Goal: Transaction & Acquisition: Book appointment/travel/reservation

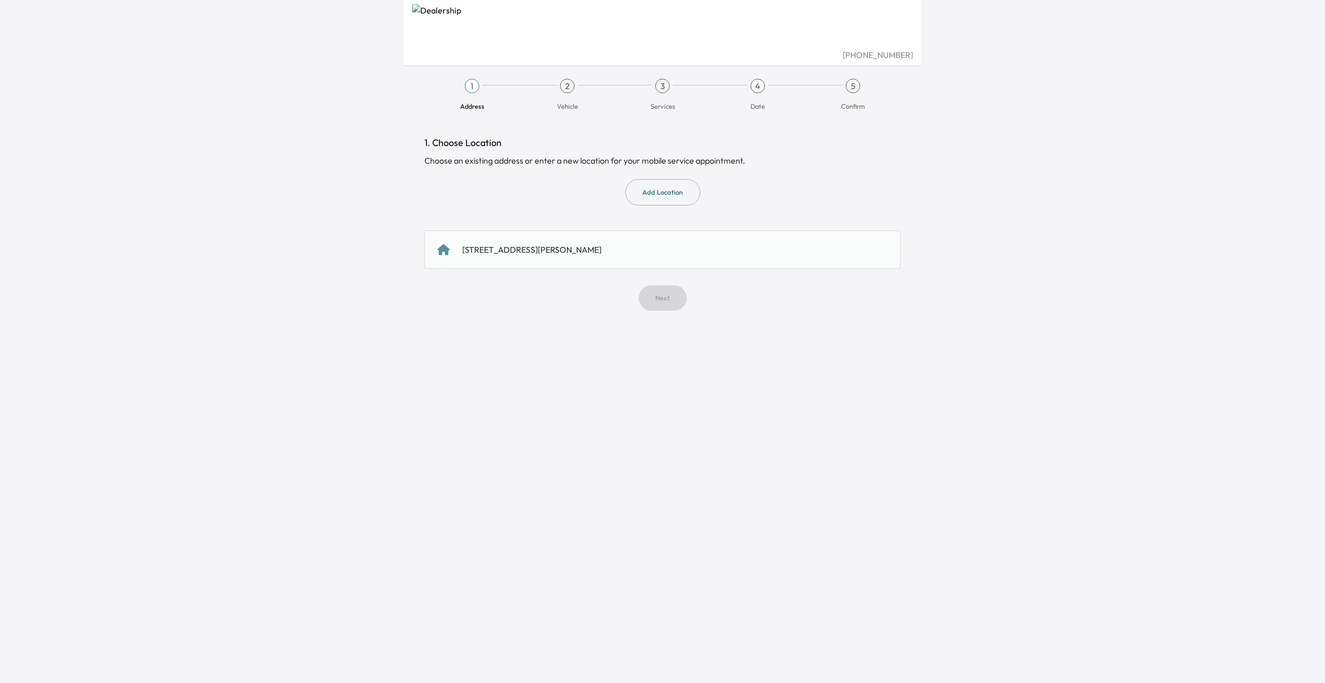
click at [548, 254] on div "[STREET_ADDRESS][PERSON_NAME]" at bounding box center [531, 249] width 139 height 12
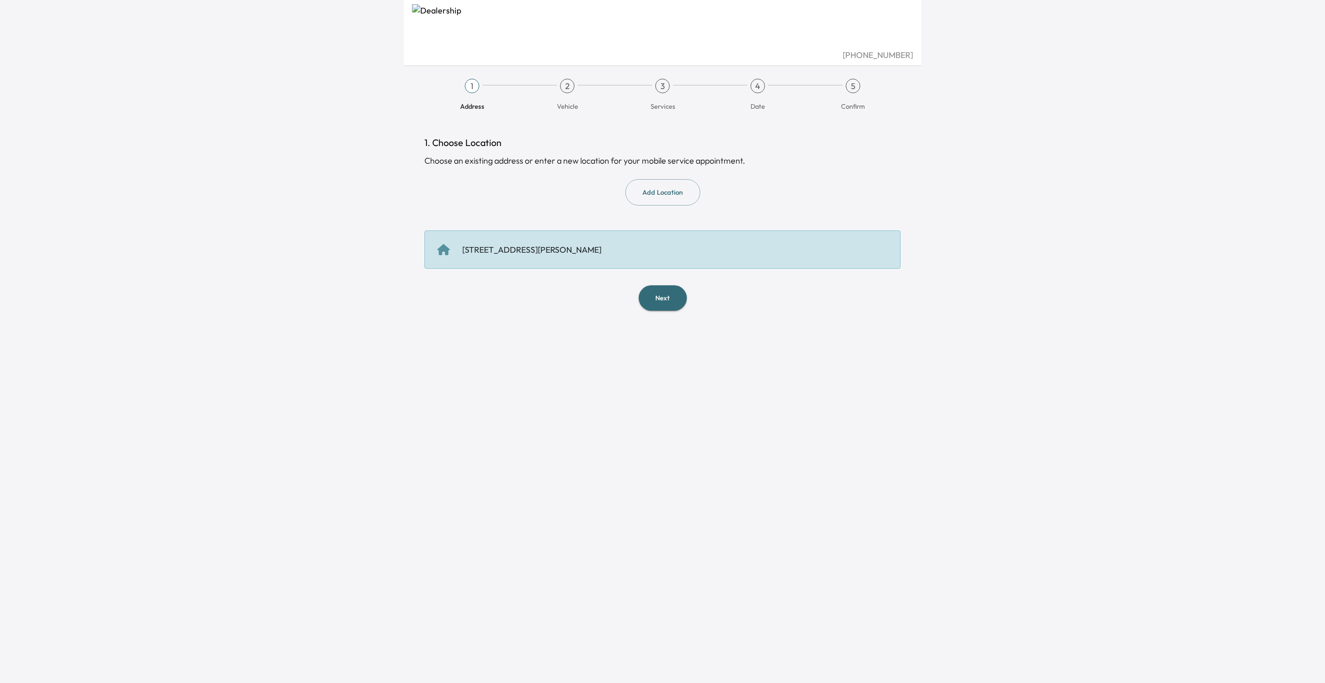
click at [658, 293] on button "Next" at bounding box center [663, 297] width 48 height 25
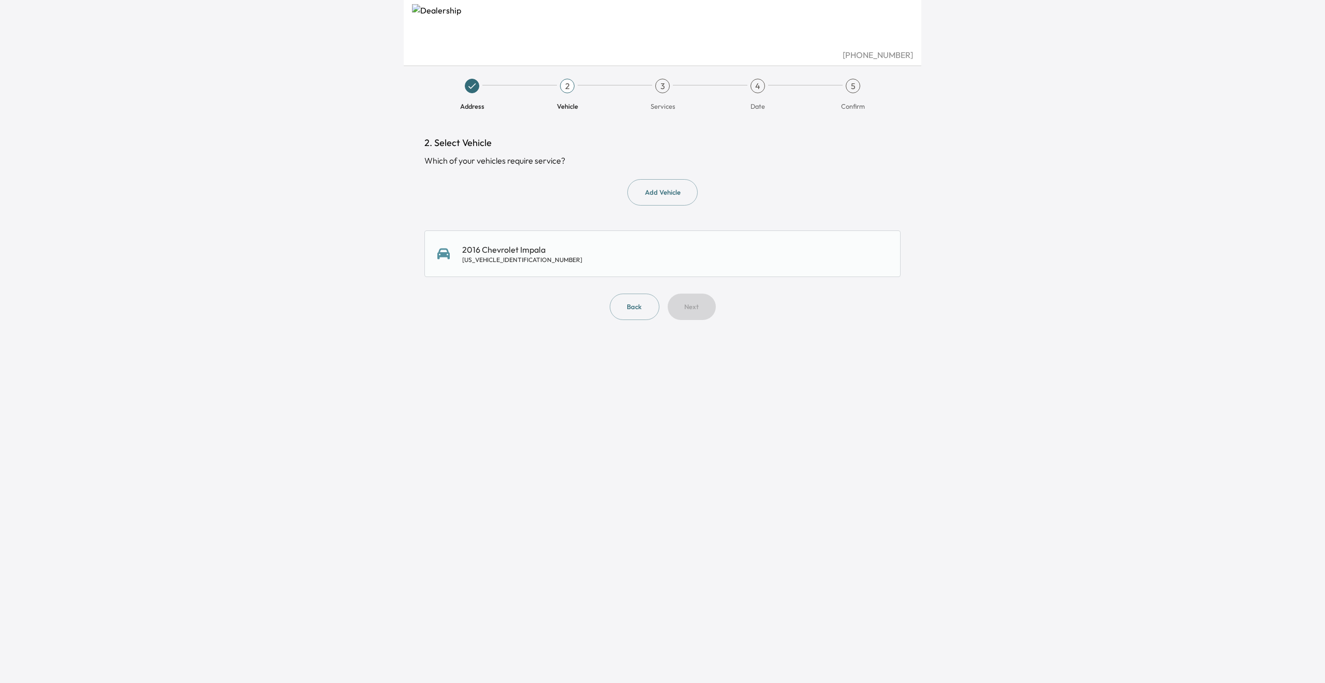
click at [668, 197] on button "Add Vehicle" at bounding box center [662, 192] width 70 height 26
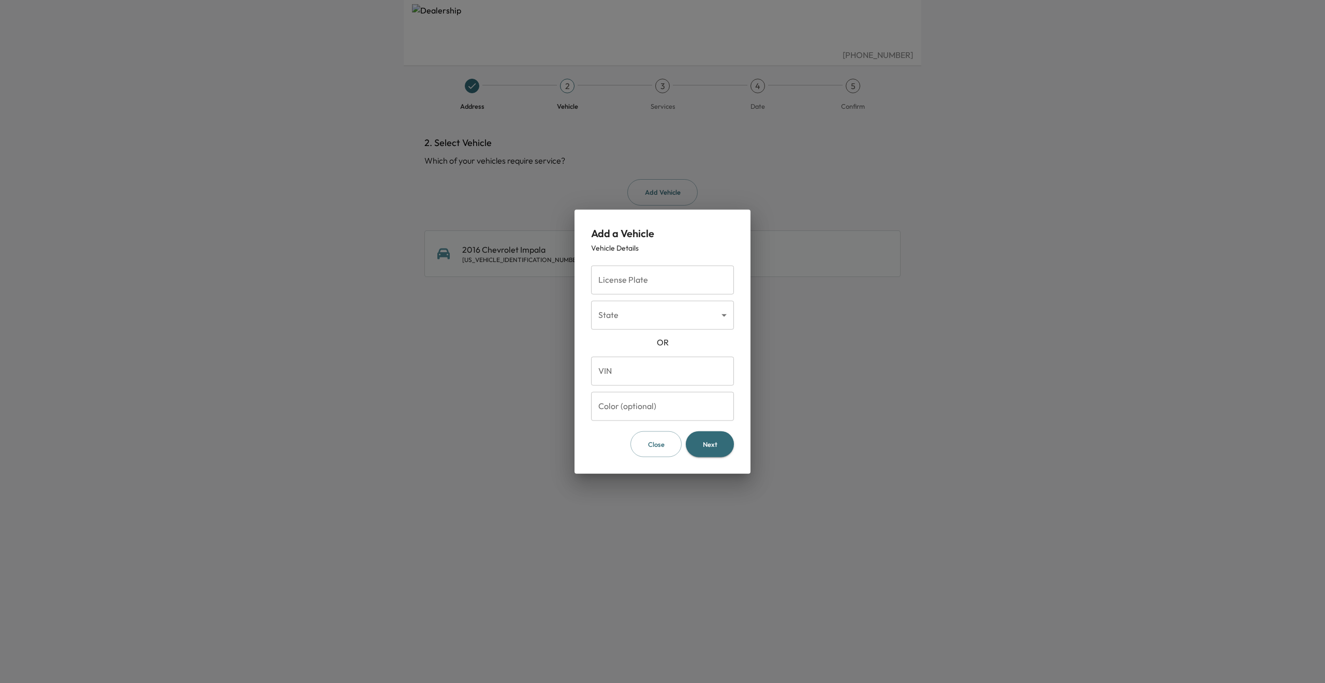
click at [681, 377] on input "VIN" at bounding box center [662, 370] width 143 height 29
type input "**********"
click at [683, 403] on input "Color (optional)" at bounding box center [662, 405] width 143 height 29
type input "*"
type input "*****"
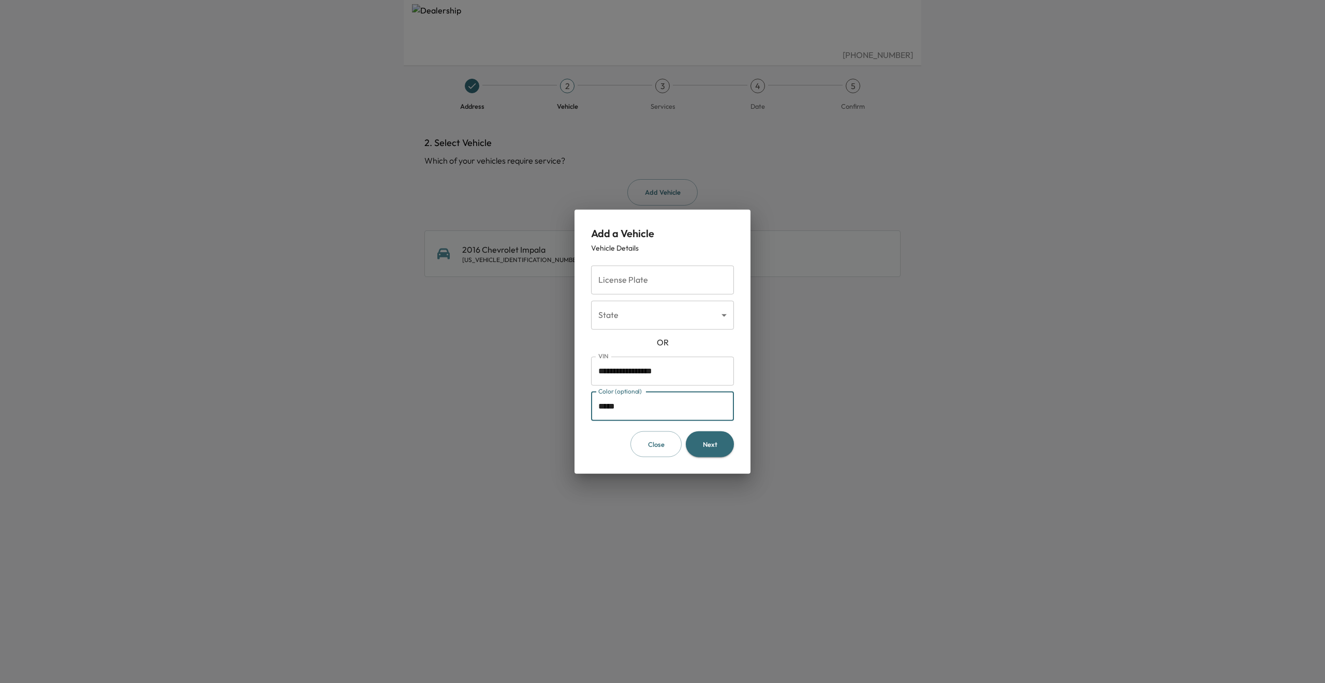
click at [703, 439] on button "Next" at bounding box center [710, 444] width 48 height 26
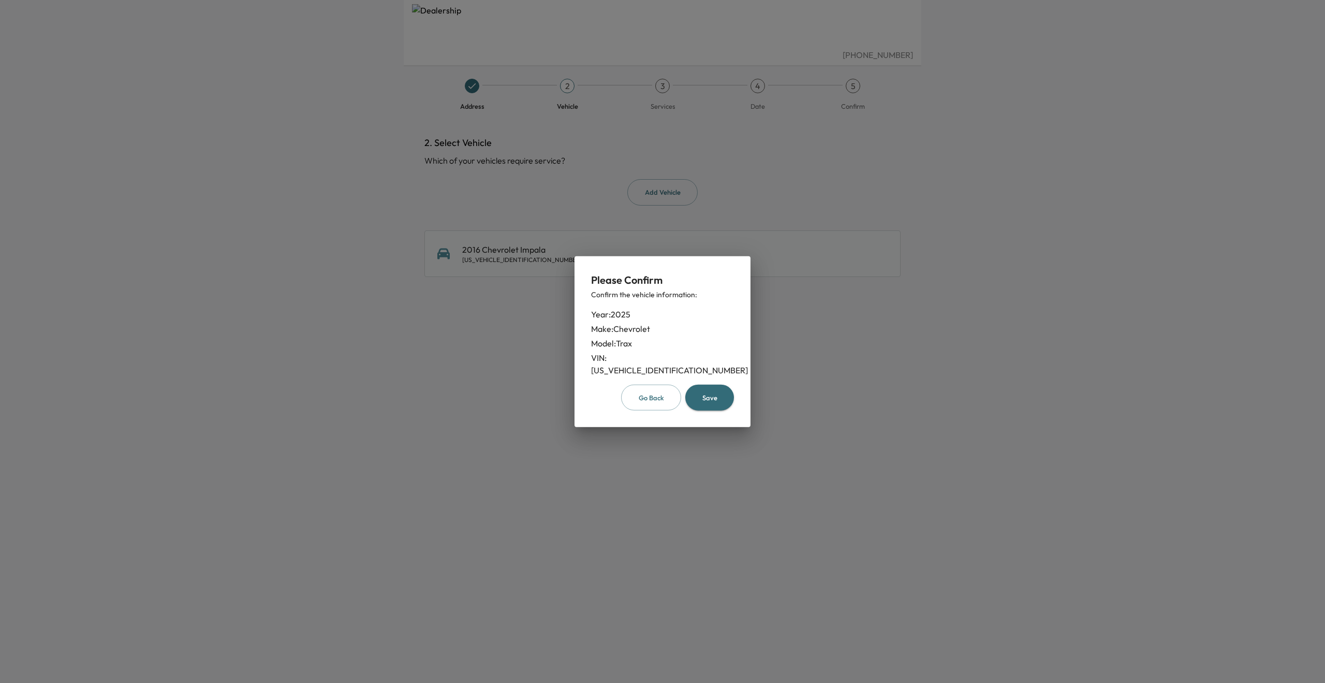
click at [712, 392] on button "Save" at bounding box center [709, 397] width 49 height 26
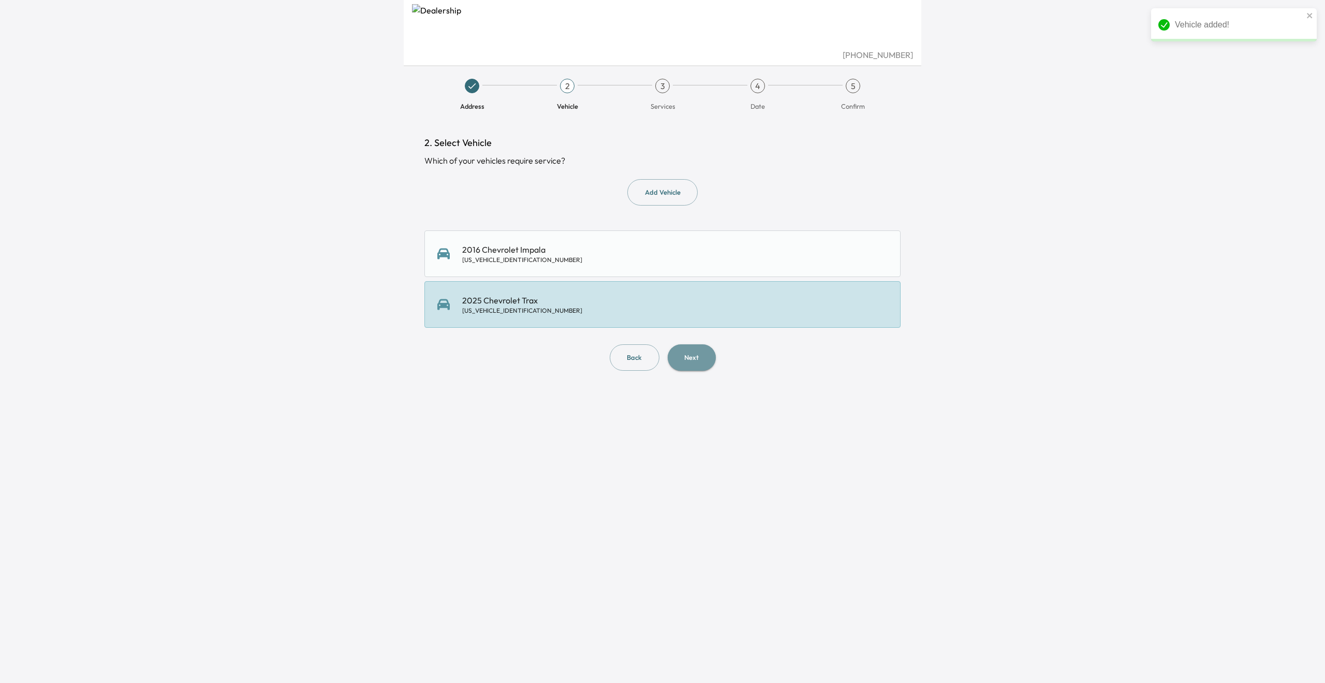
click at [708, 363] on button "Next" at bounding box center [692, 357] width 48 height 26
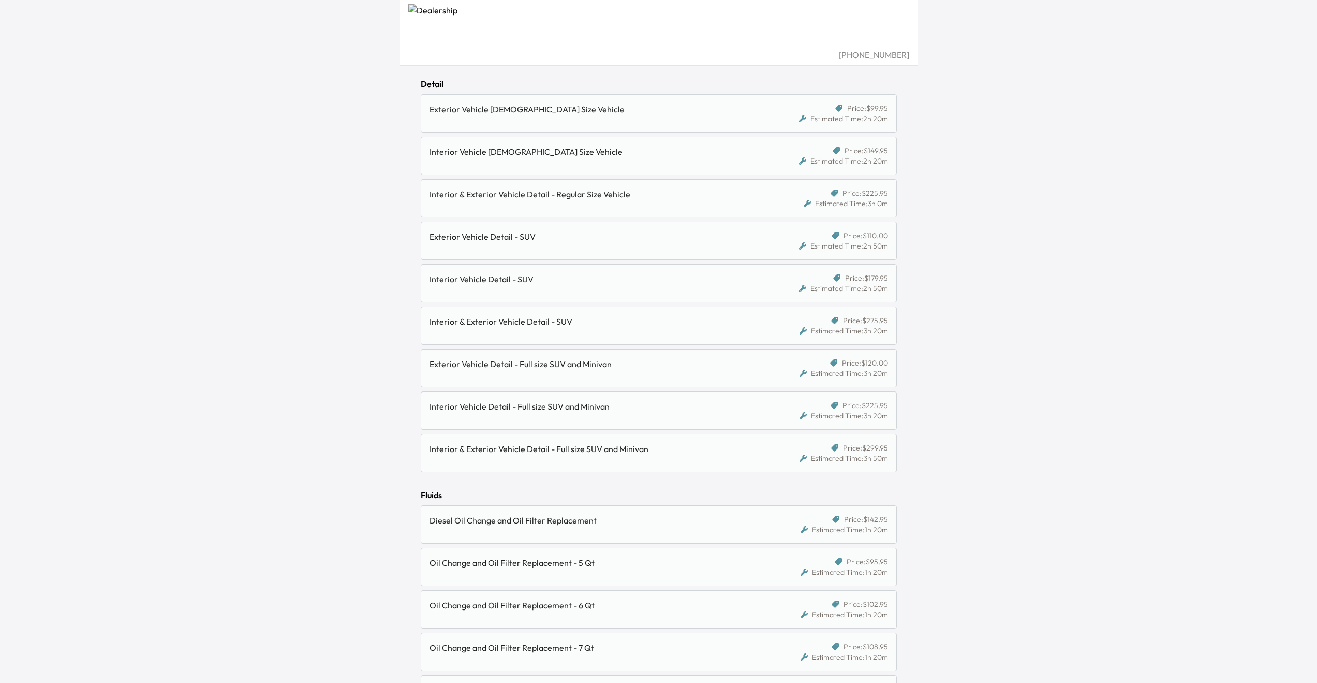
scroll to position [414, 0]
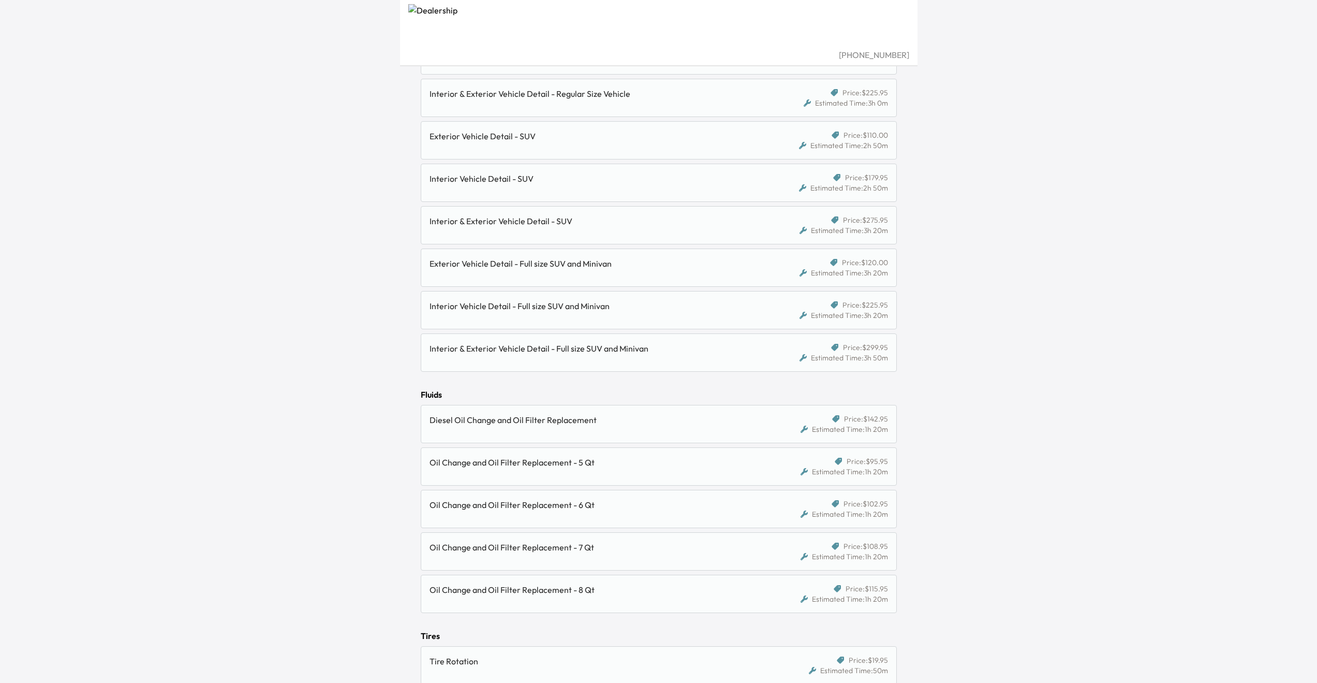
click at [663, 454] on div "Oil Change and Oil Filter Replacement - 5 Qt Price: $95.95 Estimated Time: 1h 2…" at bounding box center [659, 466] width 476 height 38
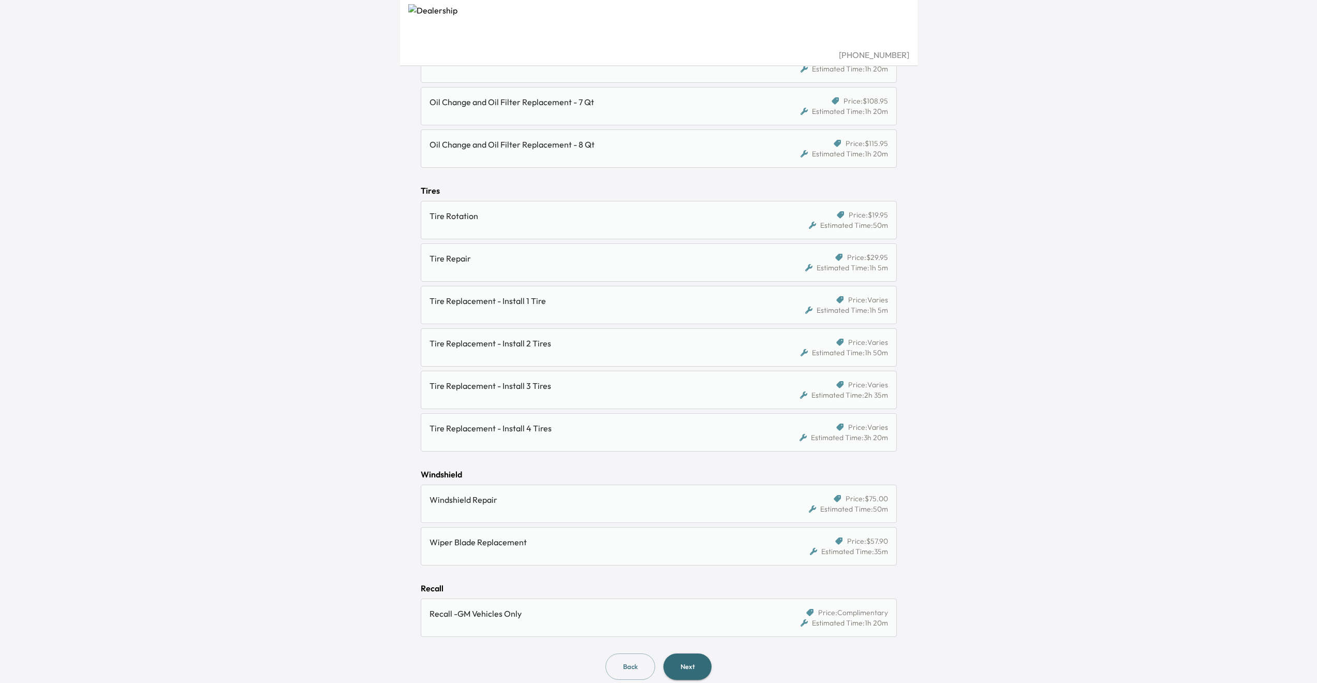
scroll to position [872, 0]
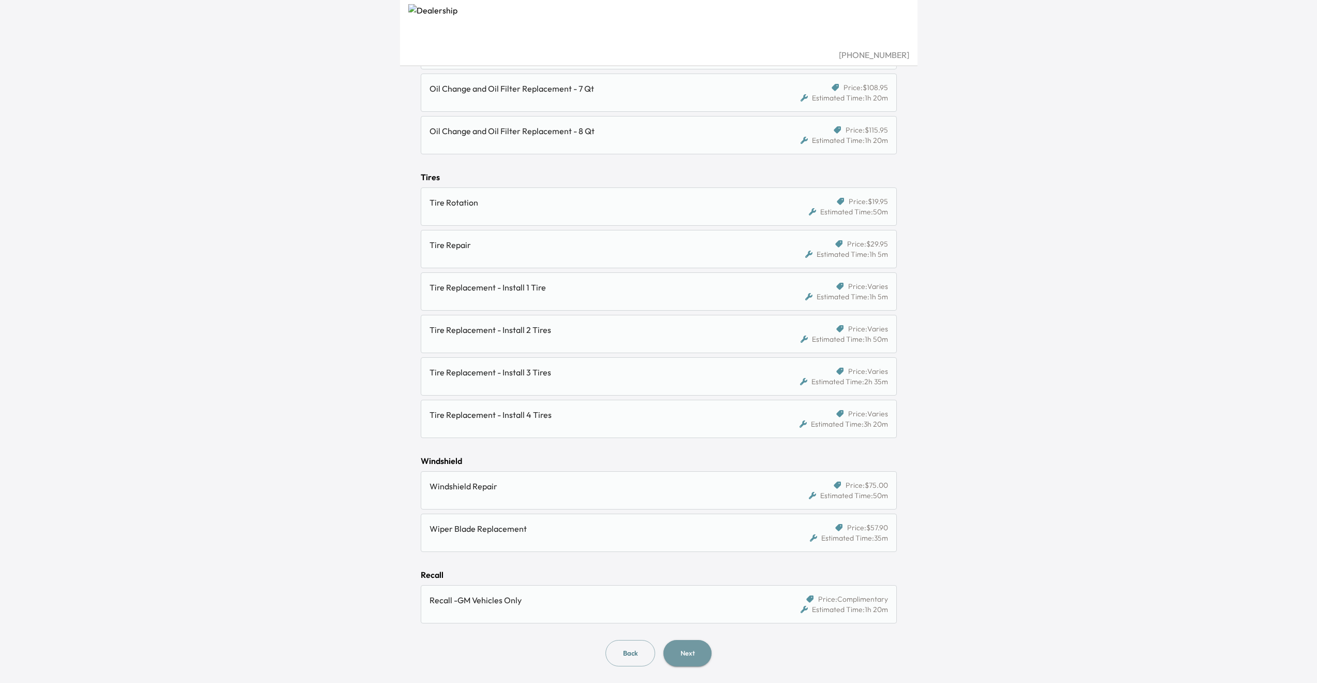
click at [697, 653] on button "Next" at bounding box center [687, 653] width 48 height 26
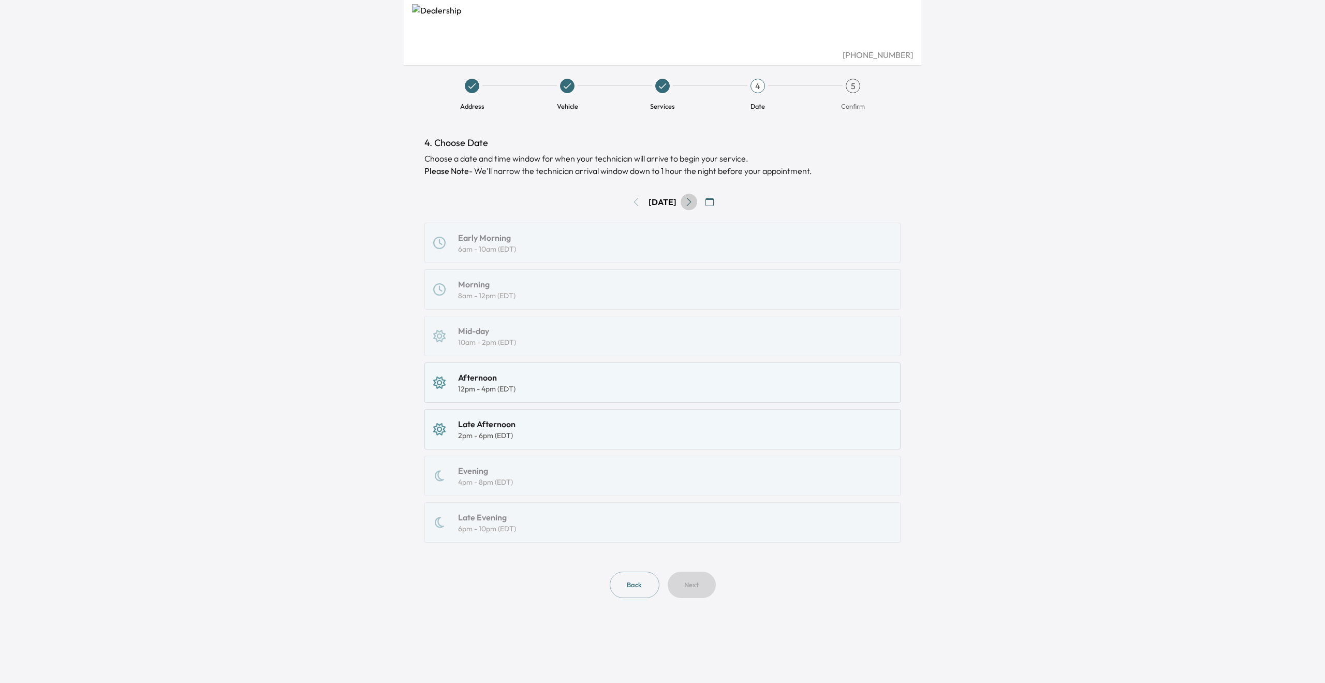
click at [693, 203] on icon "Go to next day" at bounding box center [689, 202] width 8 height 8
click at [693, 202] on icon "Go to next day" at bounding box center [689, 202] width 8 height 8
click at [540, 343] on div "Mid-day 10am - 2pm (EDT)" at bounding box center [662, 335] width 458 height 23
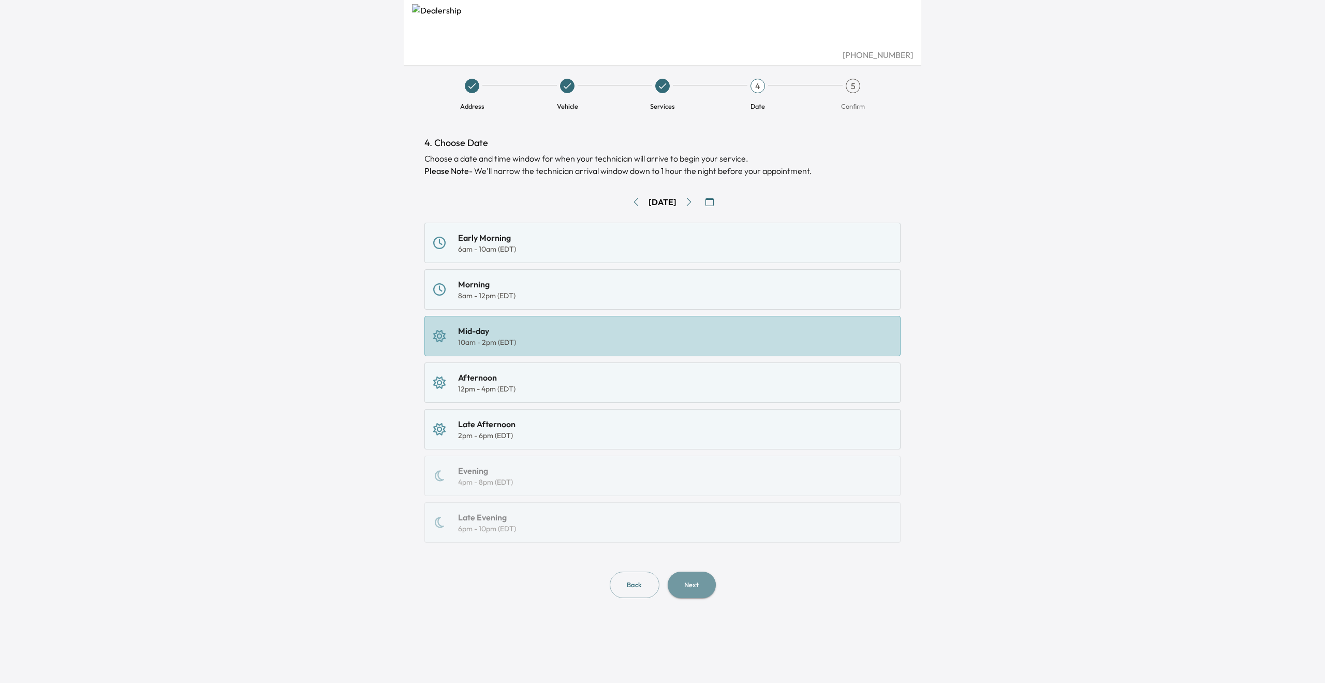
click at [696, 586] on button "Next" at bounding box center [692, 584] width 48 height 26
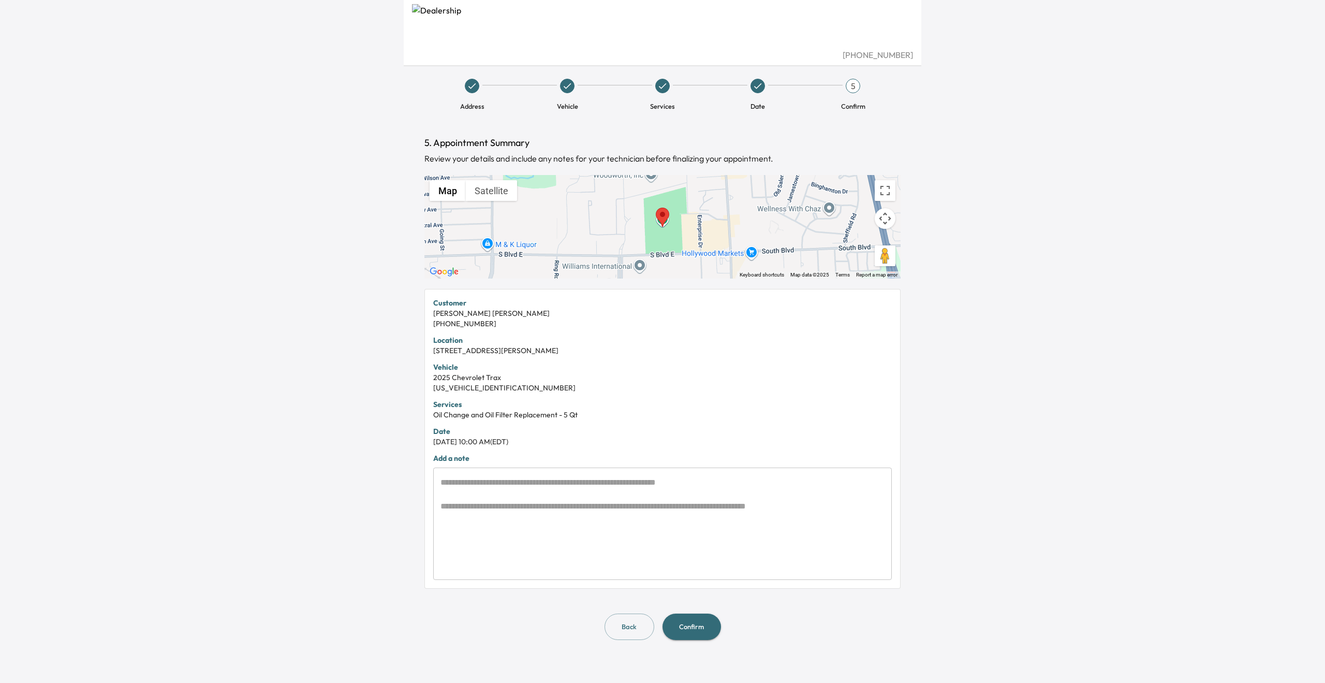
click at [672, 513] on textarea at bounding box center [662, 523] width 444 height 95
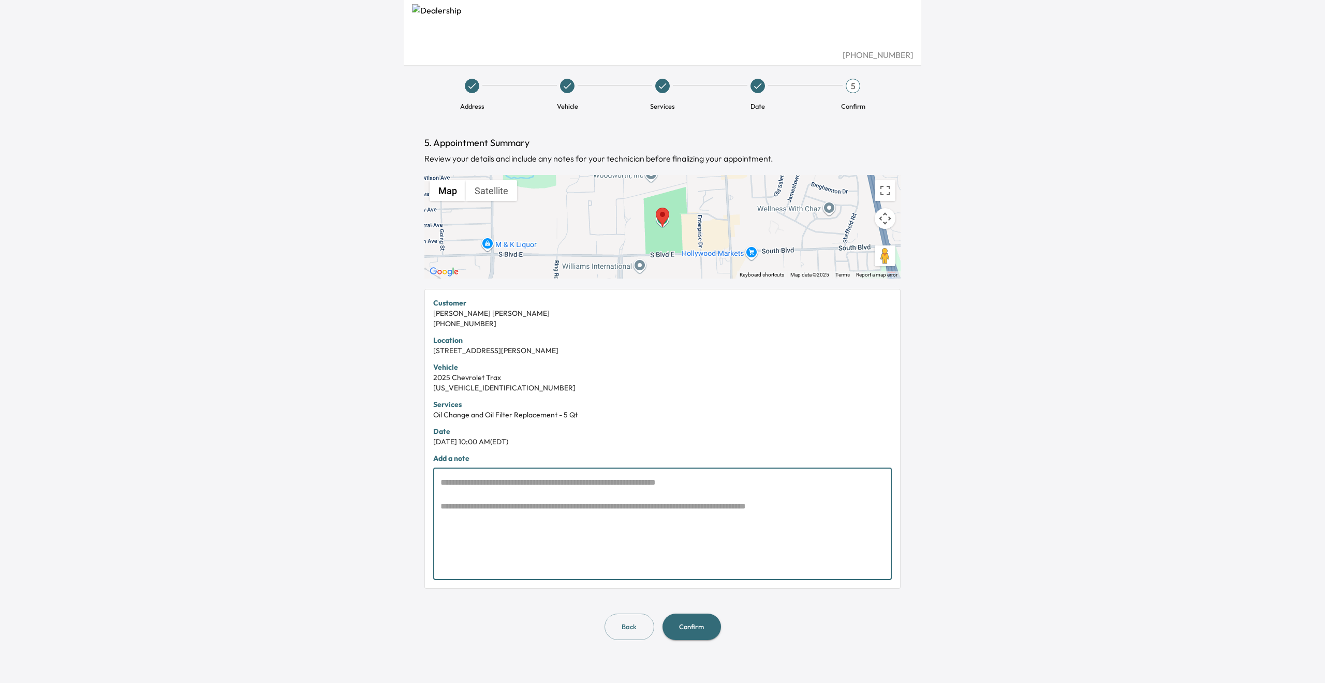
click at [692, 620] on button "Confirm" at bounding box center [691, 626] width 58 height 26
